Goal: Register for event/course

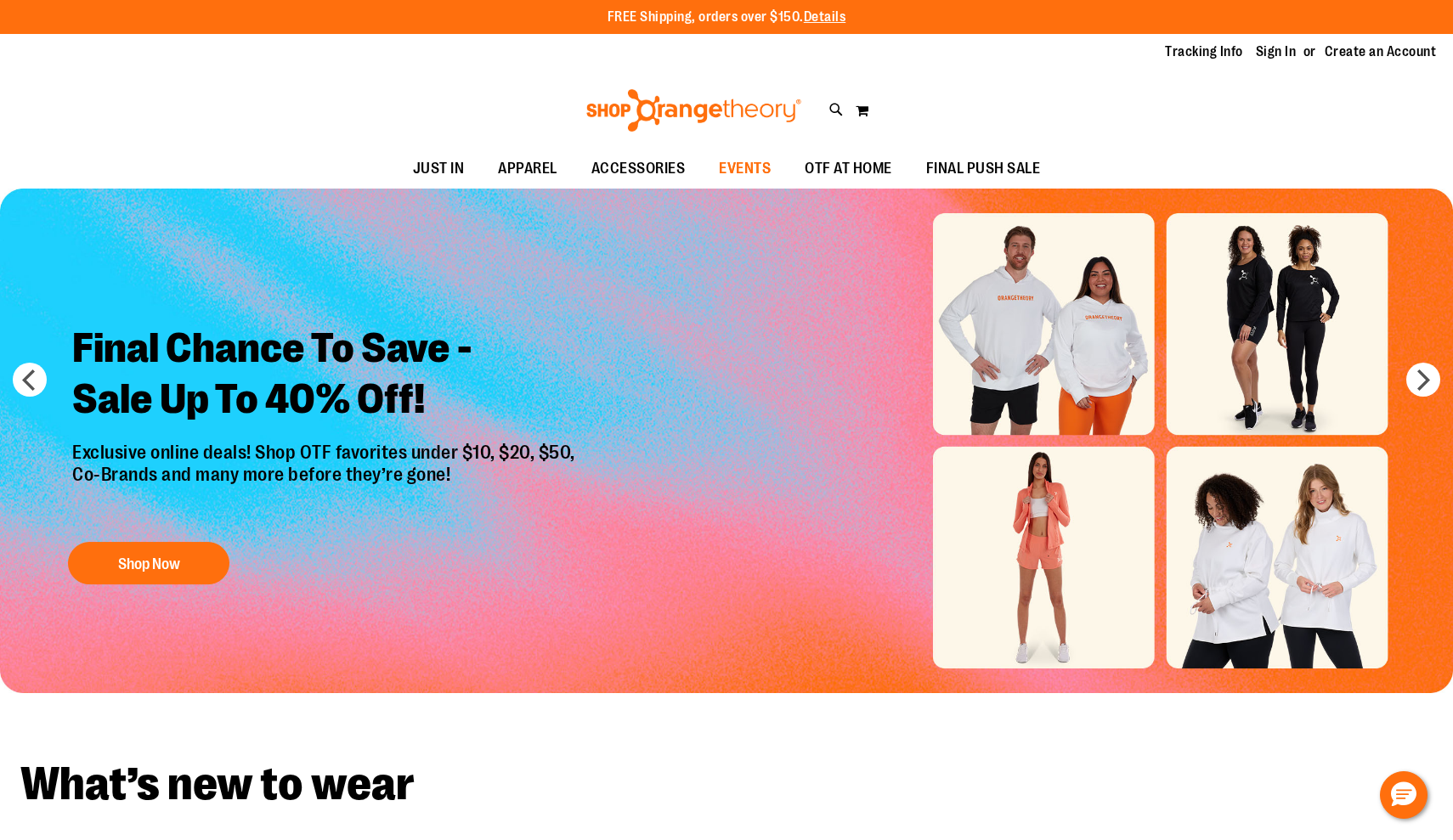
click at [763, 166] on span "EVENTS" at bounding box center [745, 168] width 52 height 38
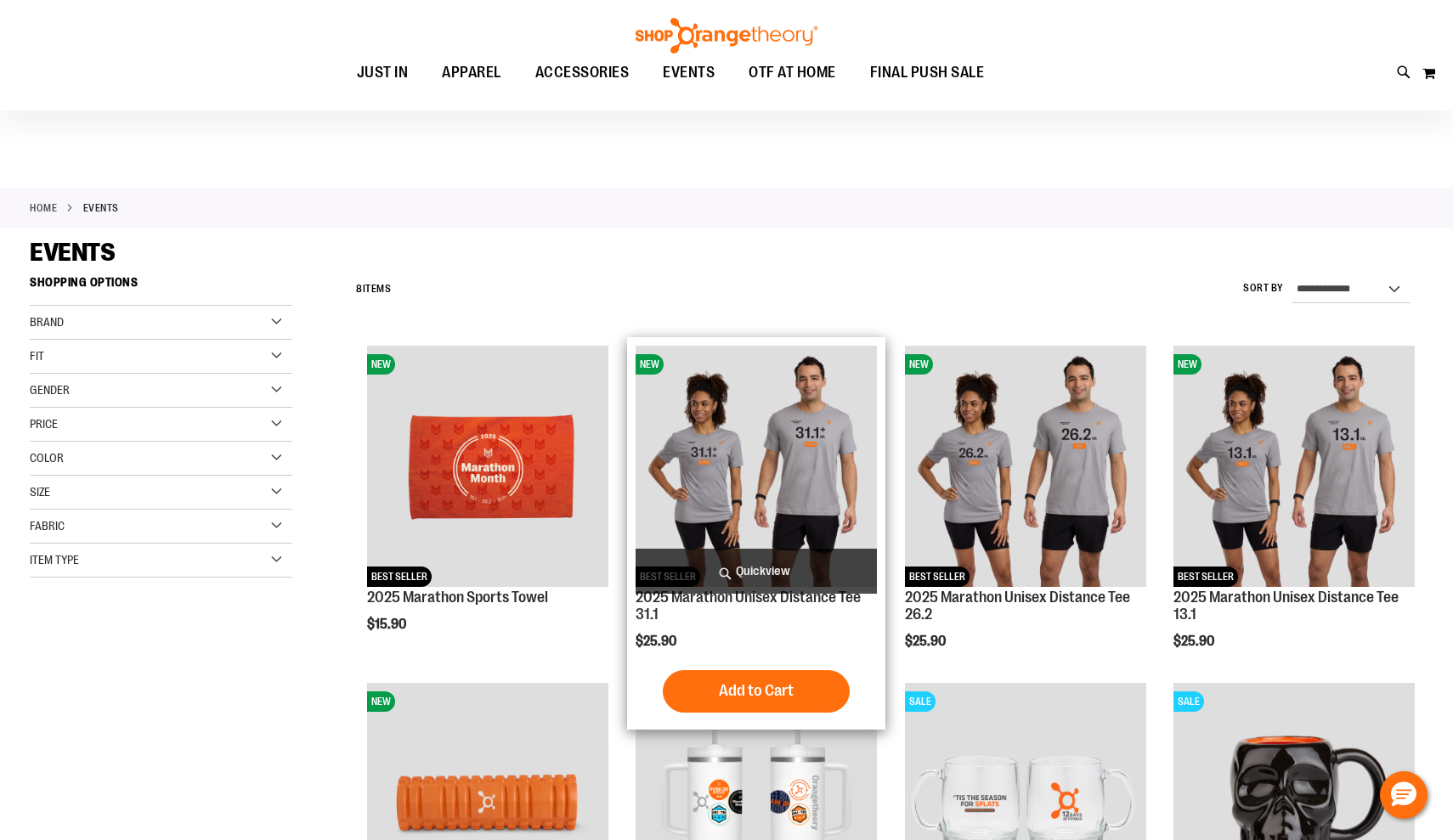
scroll to position [1, 0]
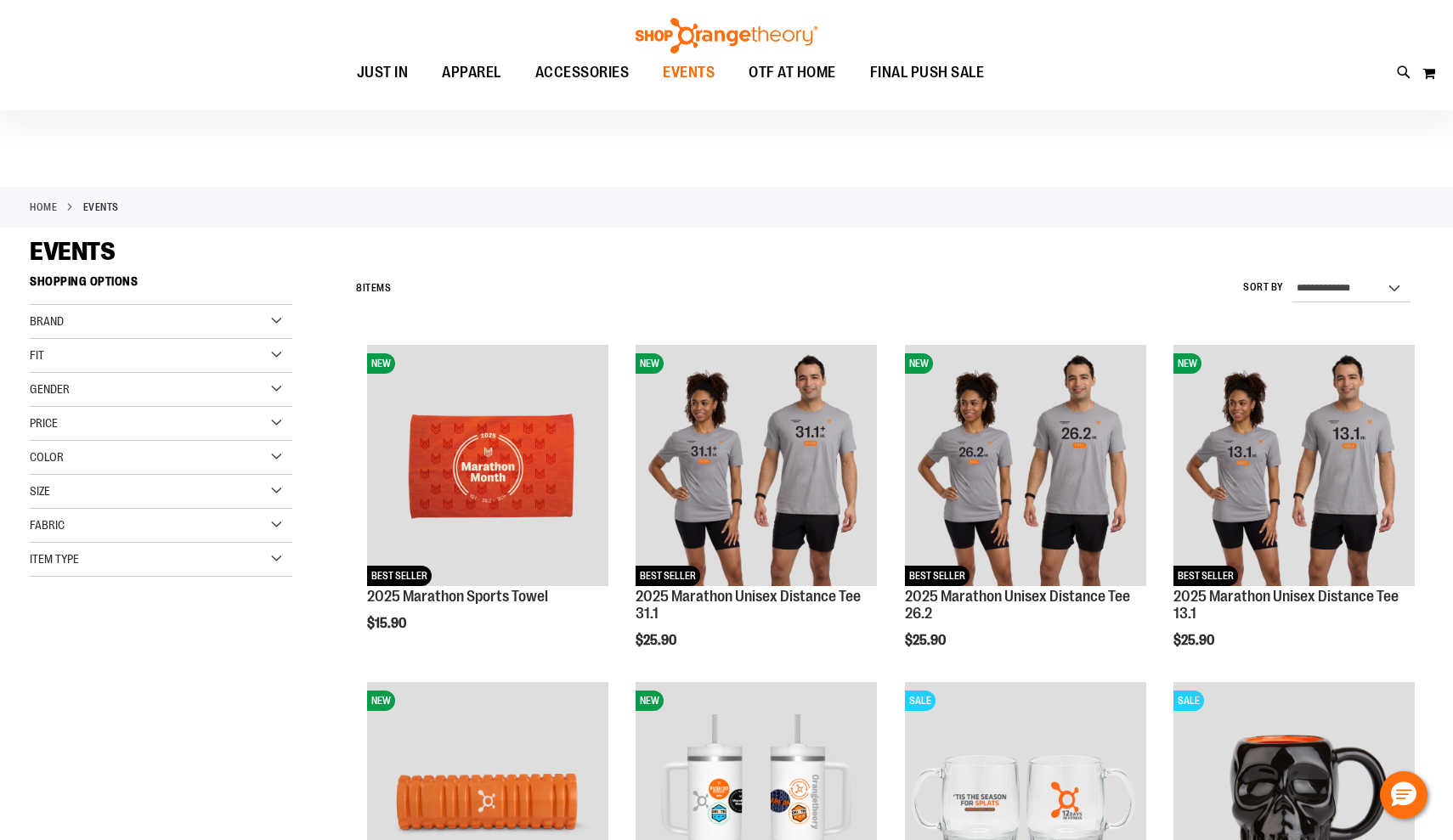
click at [689, 75] on span "EVENTS" at bounding box center [689, 72] width 52 height 38
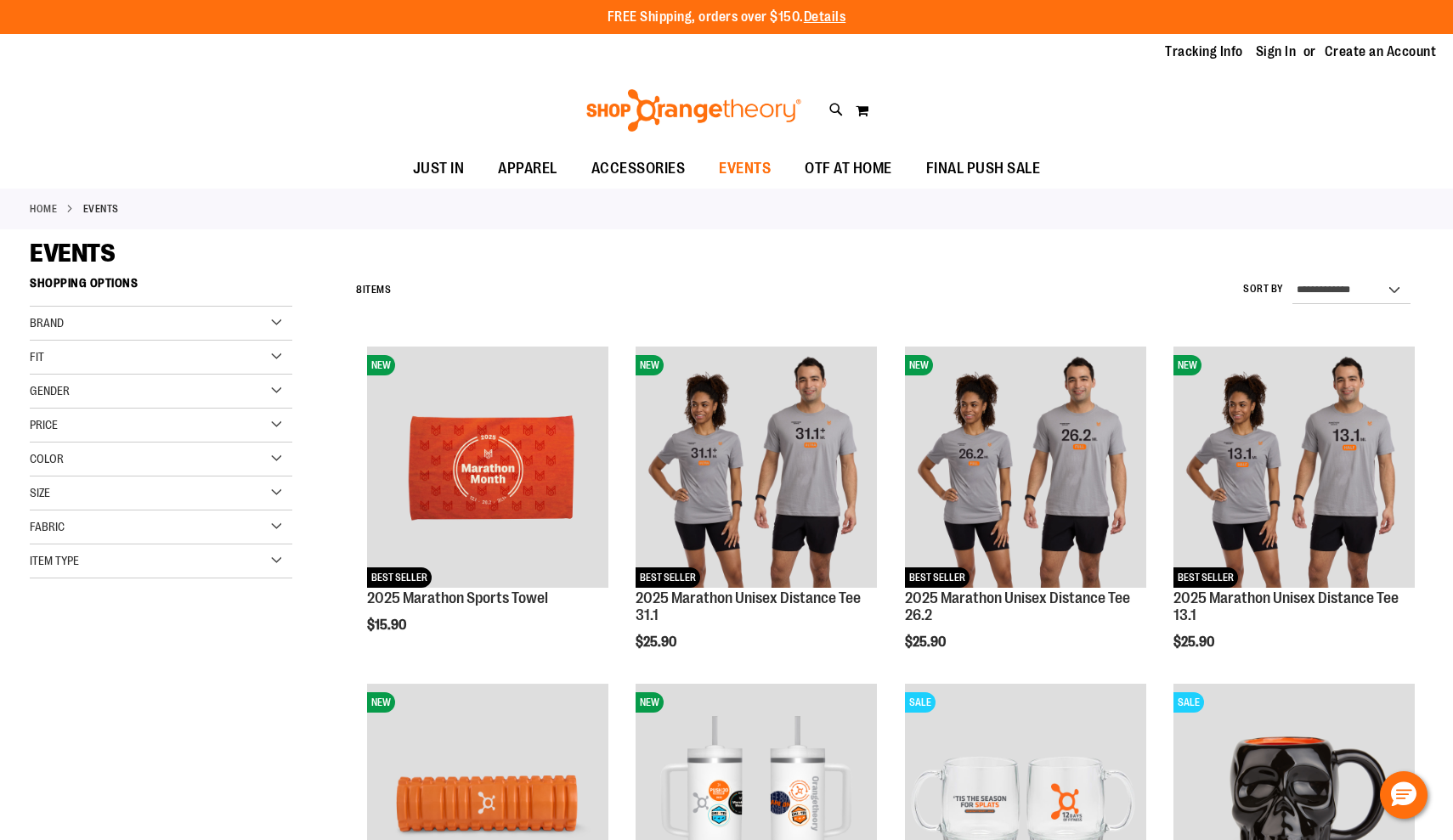
click at [743, 159] on span "EVENTS" at bounding box center [745, 168] width 52 height 38
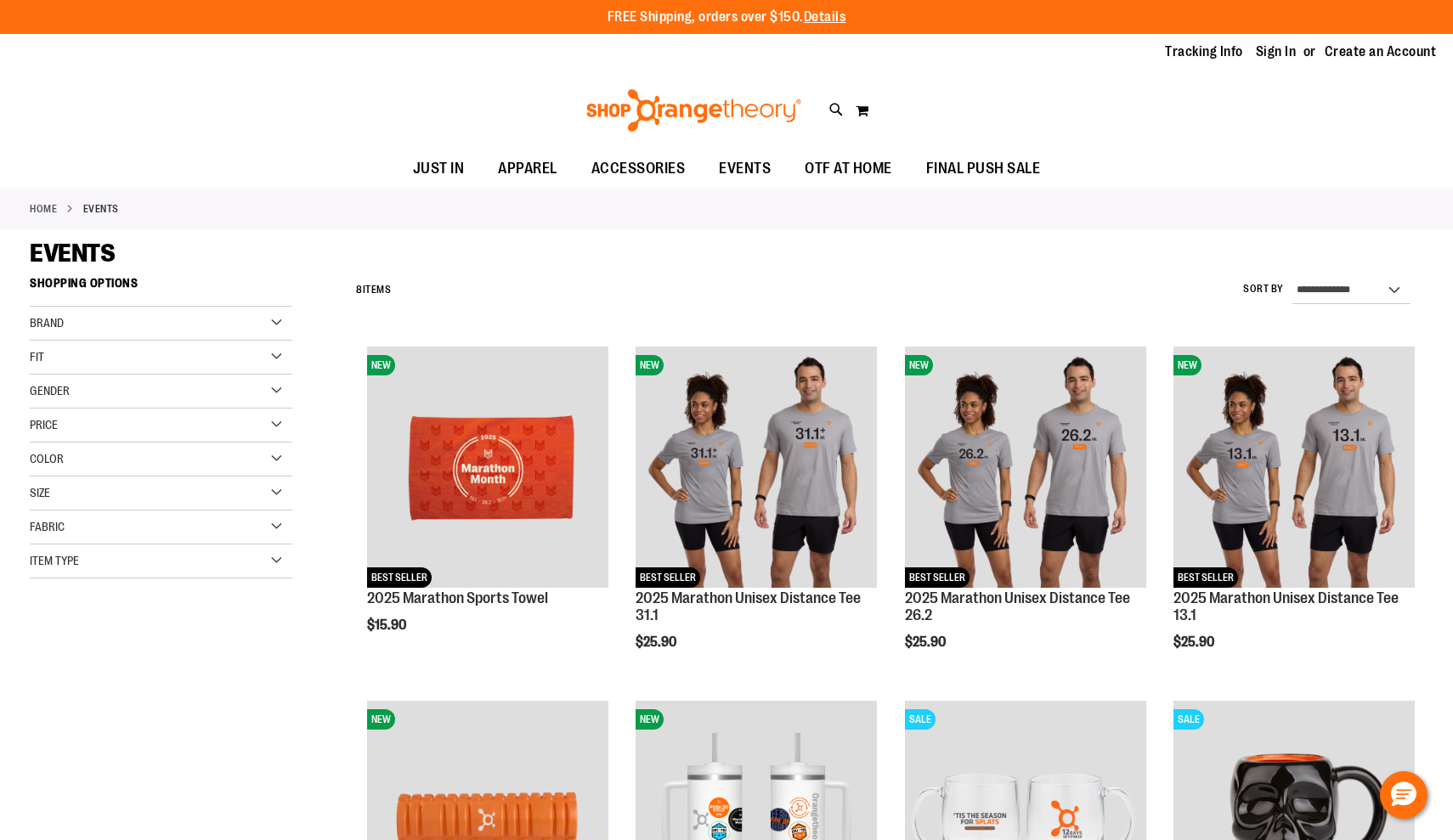
click at [1030, 4] on div "FREE Shipping, orders over $150. Details To order the Spring Dri Tri event bund…" at bounding box center [726, 17] width 1453 height 34
click at [772, 3] on div "FREE Shipping, orders over $150. Details To order the Spring Dri Tri event bund…" at bounding box center [726, 17] width 1453 height 34
